Goal: Navigation & Orientation: Find specific page/section

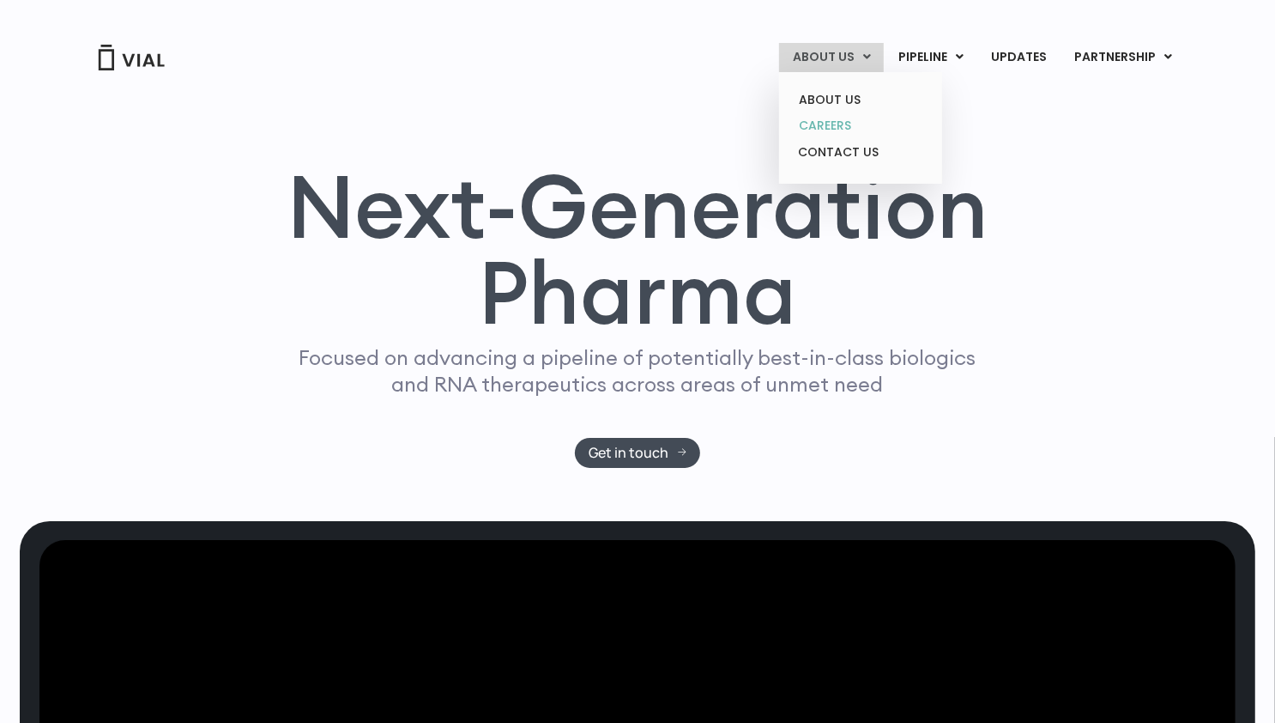
click at [847, 122] on link "CAREERS" at bounding box center [860, 125] width 150 height 27
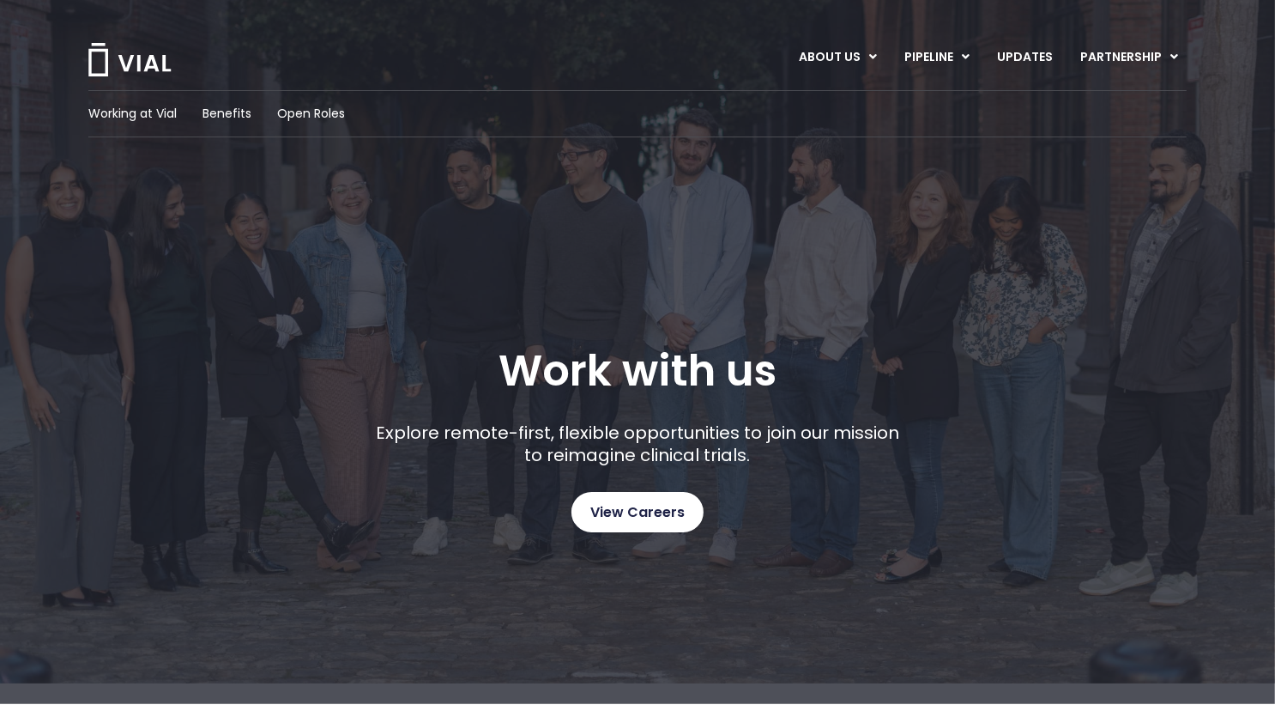
click at [635, 518] on span "View Careers" at bounding box center [638, 512] width 94 height 22
click at [154, 115] on span "Working at Vial" at bounding box center [132, 114] width 88 height 18
click at [140, 63] on img at bounding box center [130, 59] width 86 height 33
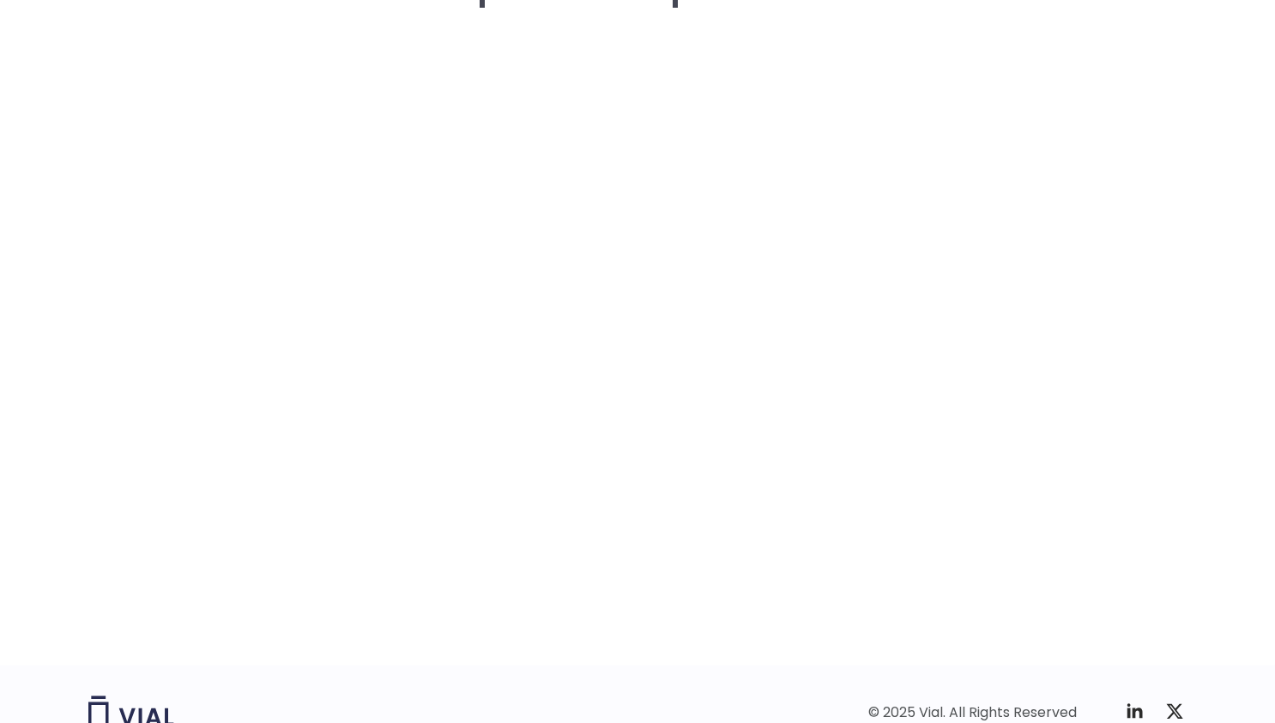
scroll to position [2529, 0]
